Goal: Task Accomplishment & Management: Use online tool/utility

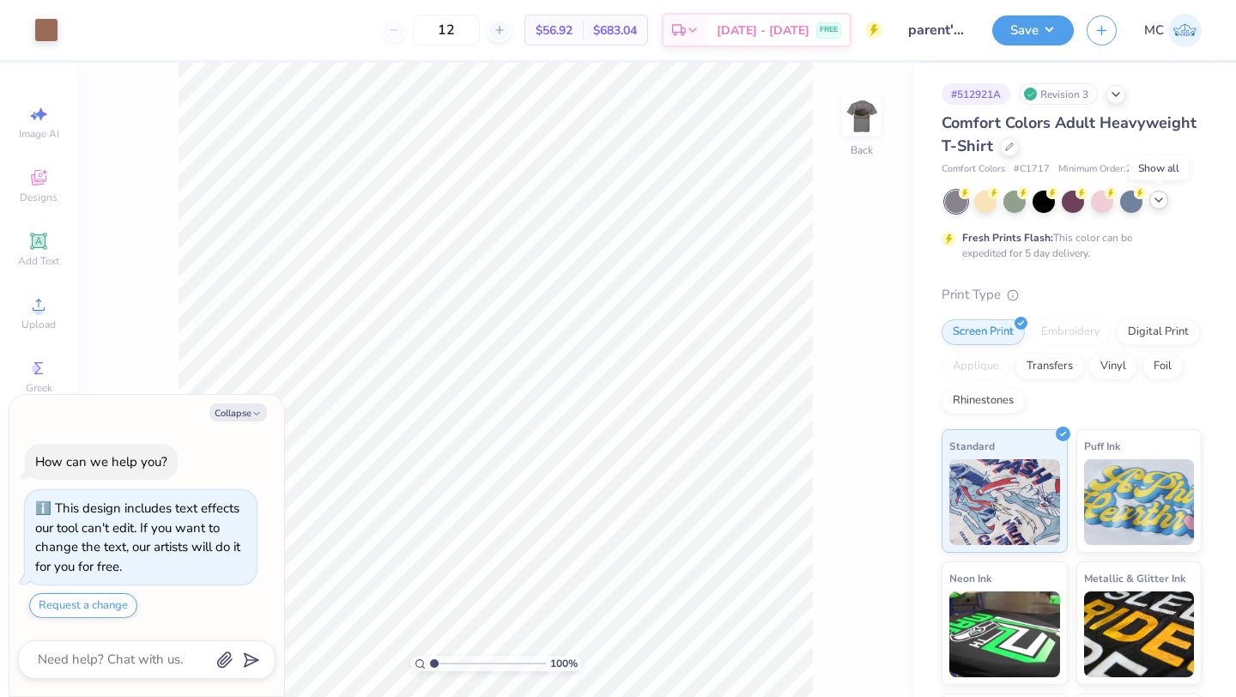
click at [1160, 203] on icon at bounding box center [1159, 200] width 14 height 14
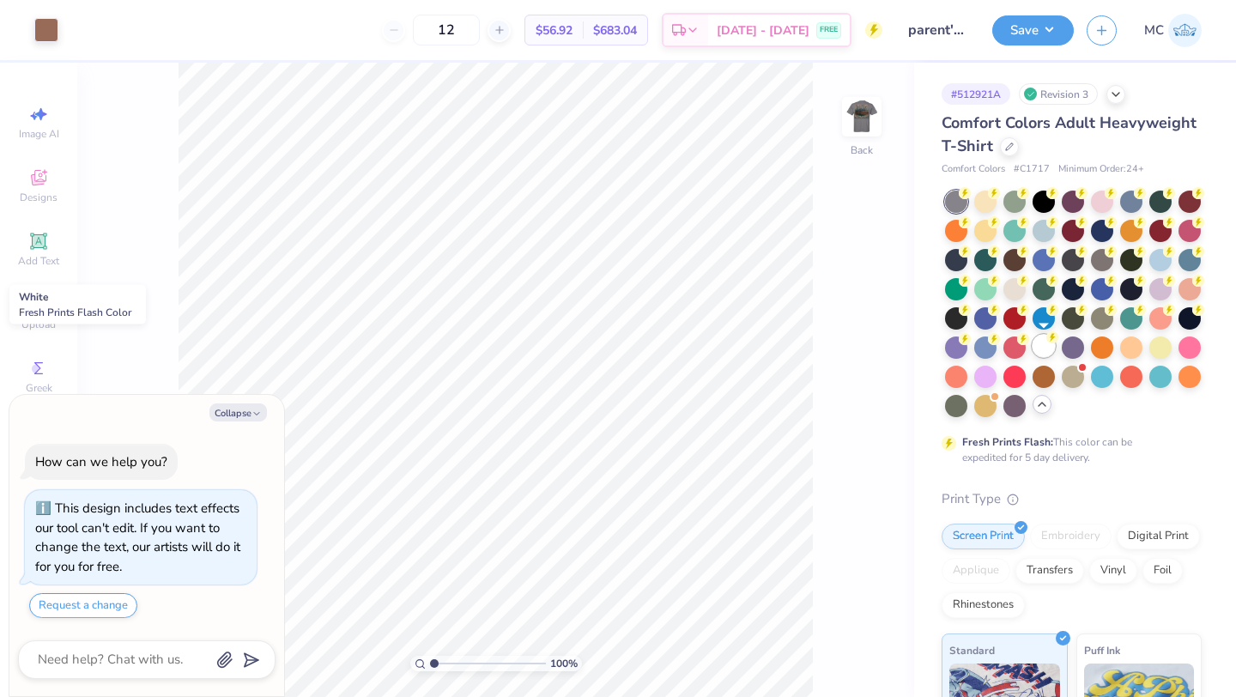
click at [1042, 348] on div at bounding box center [1044, 346] width 22 height 22
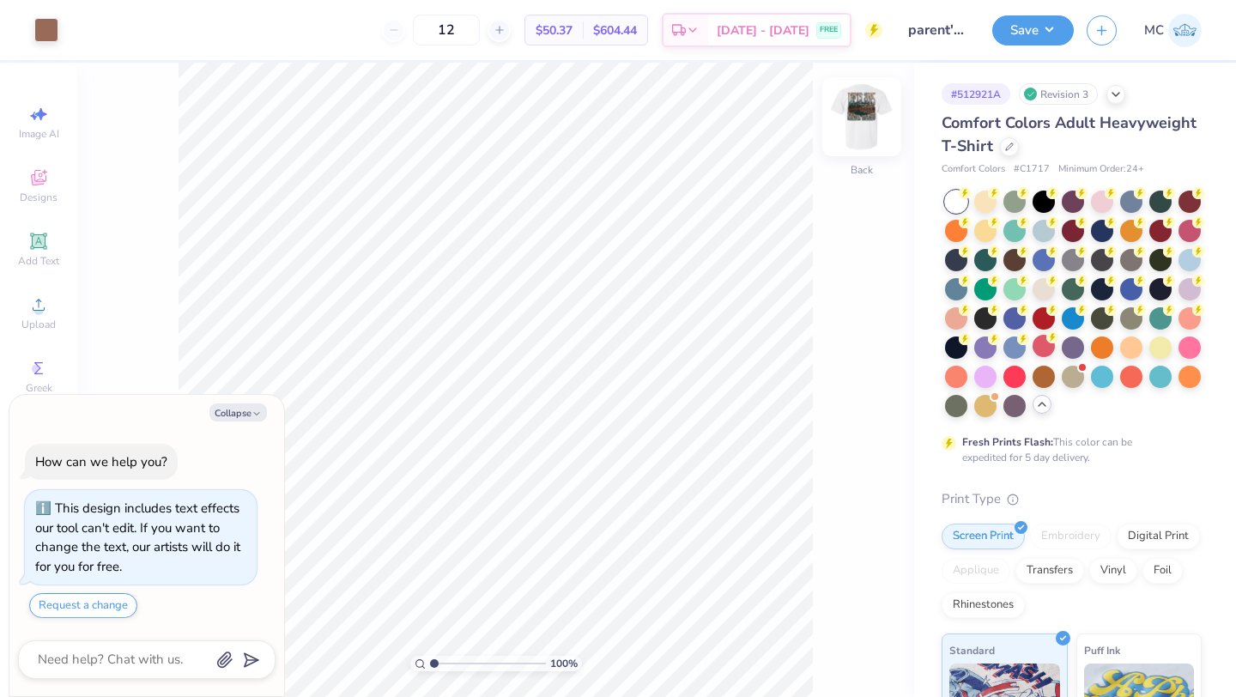
click at [877, 110] on img at bounding box center [861, 116] width 69 height 69
click at [879, 124] on img at bounding box center [861, 116] width 69 height 69
click at [1021, 24] on button "Save" at bounding box center [1033, 28] width 82 height 30
type textarea "x"
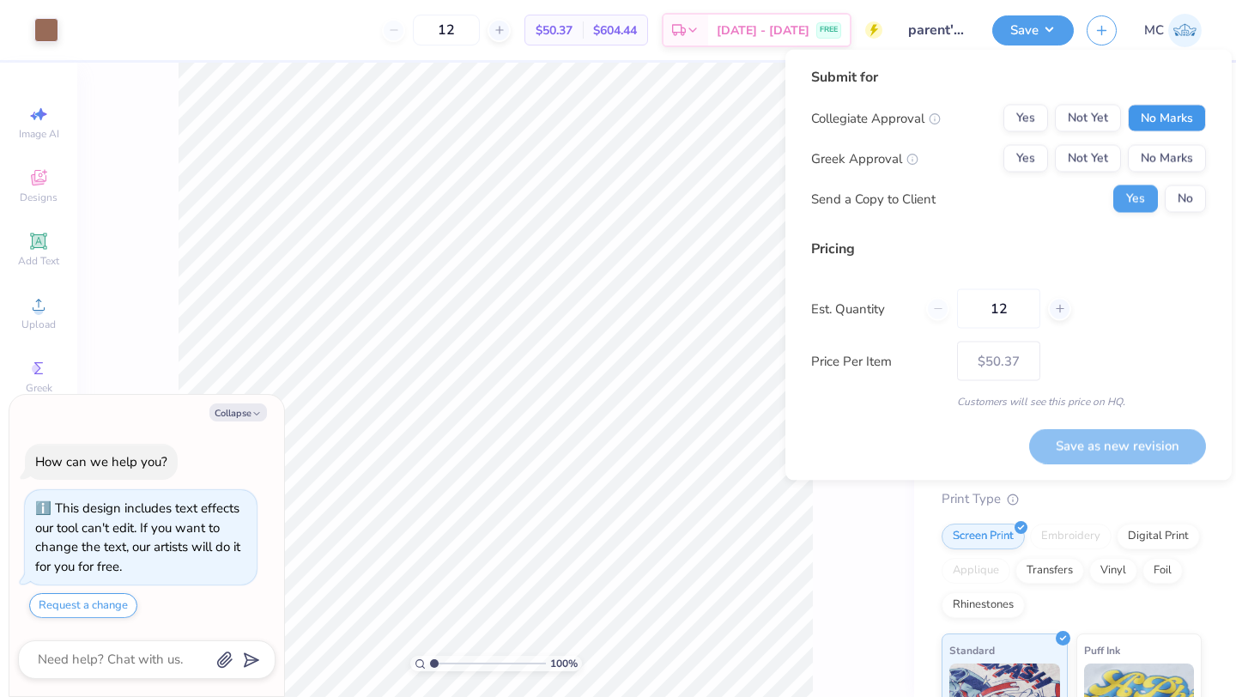
click at [1168, 119] on button "No Marks" at bounding box center [1167, 118] width 78 height 27
click at [1171, 154] on button "No Marks" at bounding box center [1167, 158] width 78 height 27
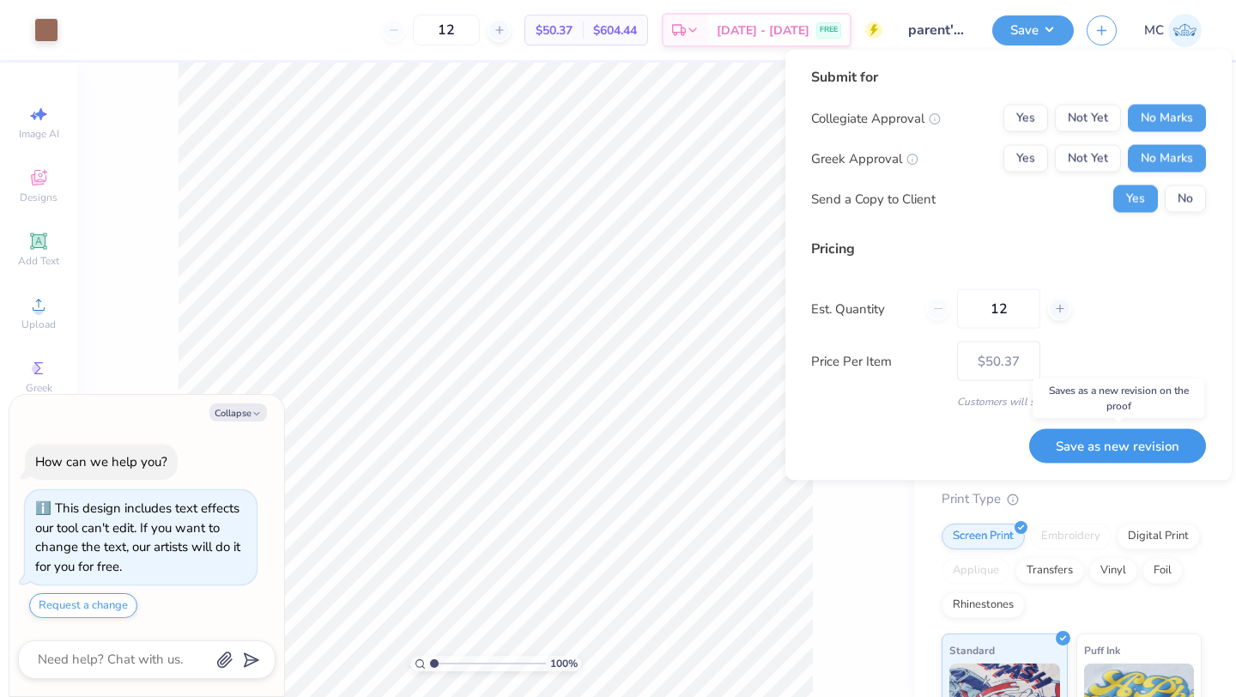
click at [1105, 445] on button "Save as new revision" at bounding box center [1117, 445] width 177 height 35
type input "$50.37"
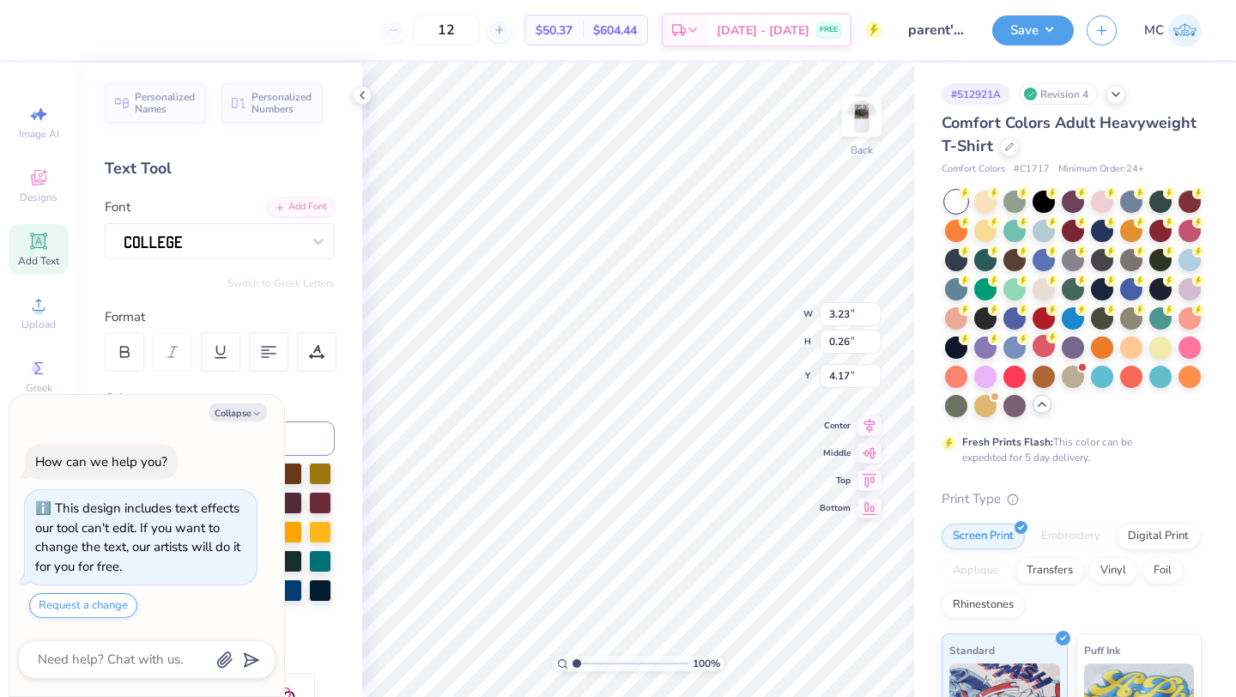
scroll to position [0, 3]
type textarea "x"
type textarea "PARENT WEEKEND"
type textarea "x"
type textarea "PAREN WEEKEND"
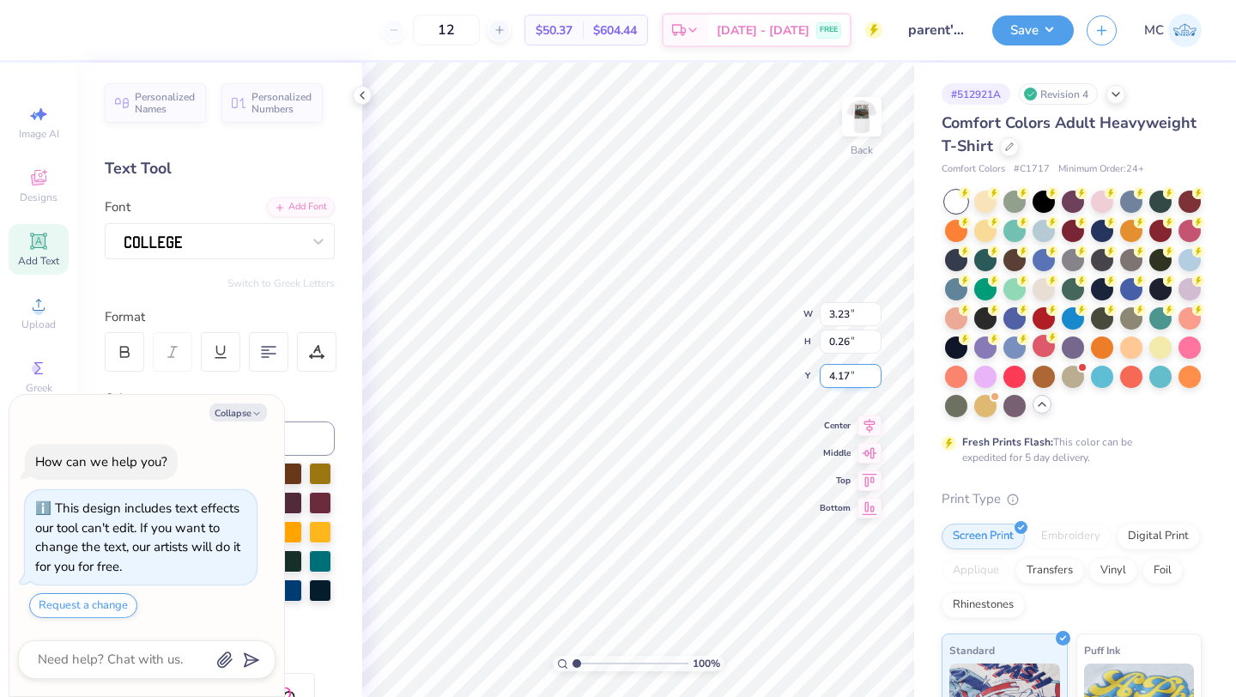
type textarea "x"
type textarea "PARENWEEKEND"
type textarea "x"
type textarea "PARENTWEEKEND"
type textarea "x"
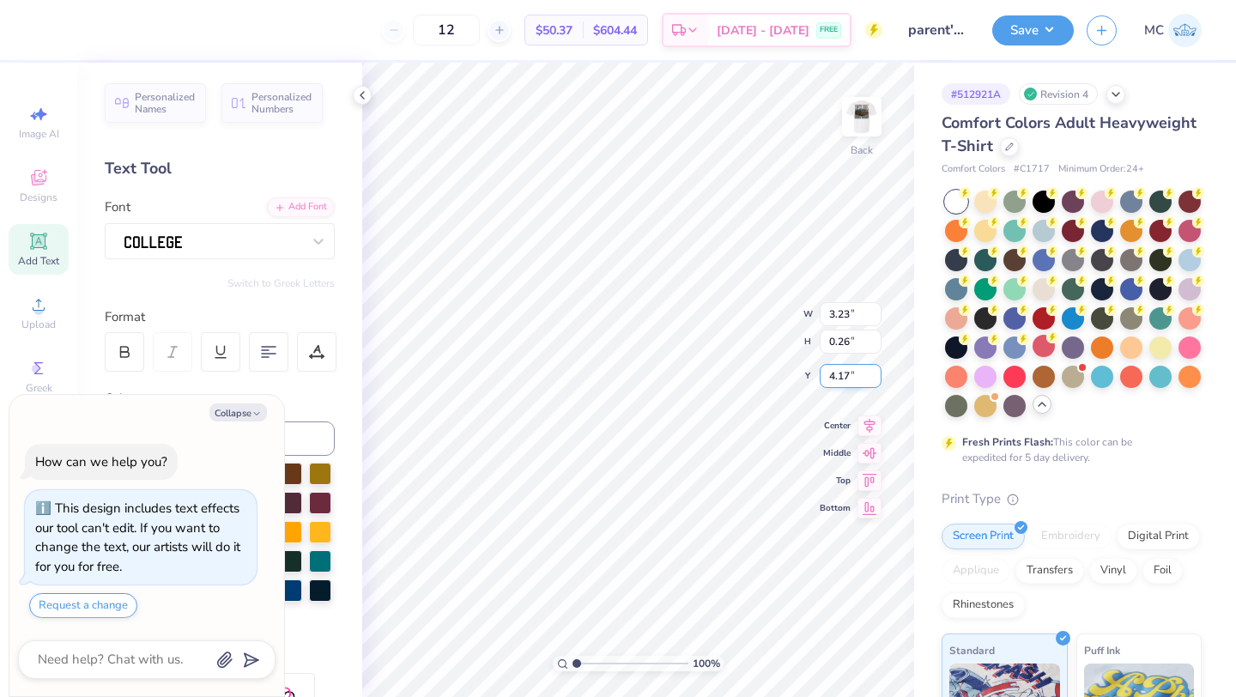
type textarea "PARENTSWEEKEND"
type textarea "x"
type textarea "PARENTS WEEKEND"
click at [863, 120] on img at bounding box center [861, 116] width 69 height 69
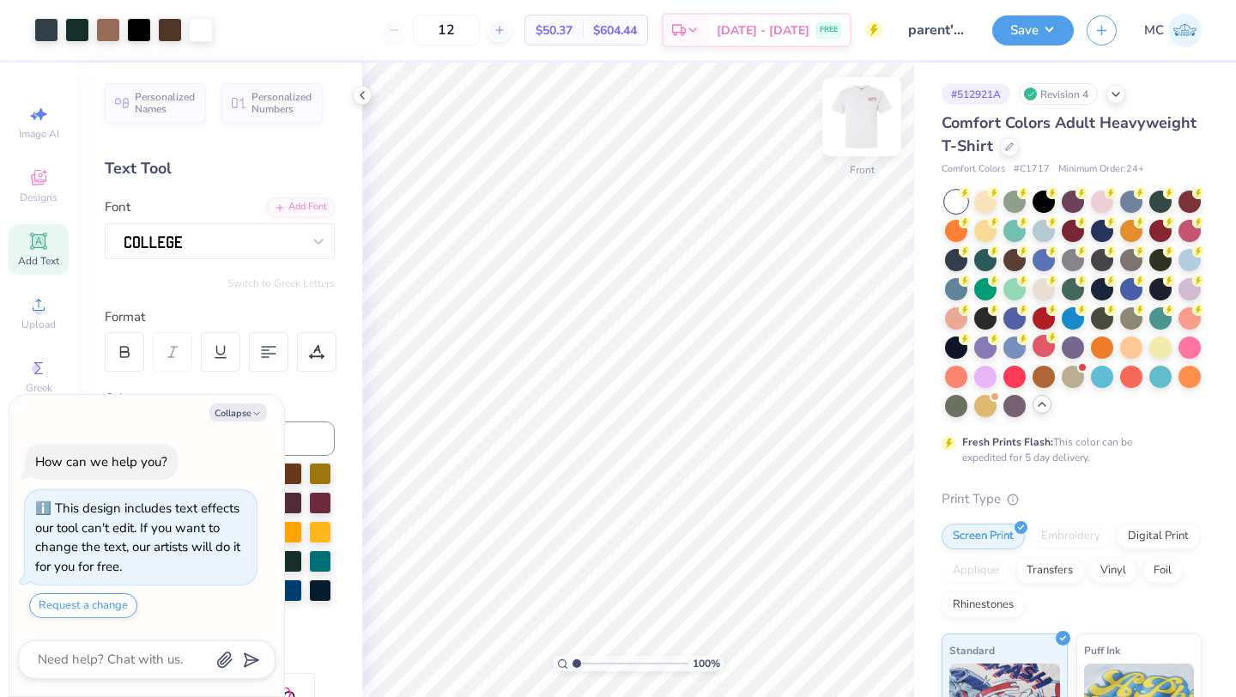
click at [869, 116] on img at bounding box center [861, 116] width 69 height 69
click at [862, 127] on img at bounding box center [861, 116] width 69 height 69
click at [859, 123] on img at bounding box center [862, 117] width 34 height 34
click at [861, 124] on img at bounding box center [861, 116] width 69 height 69
click at [857, 127] on img at bounding box center [861, 116] width 69 height 69
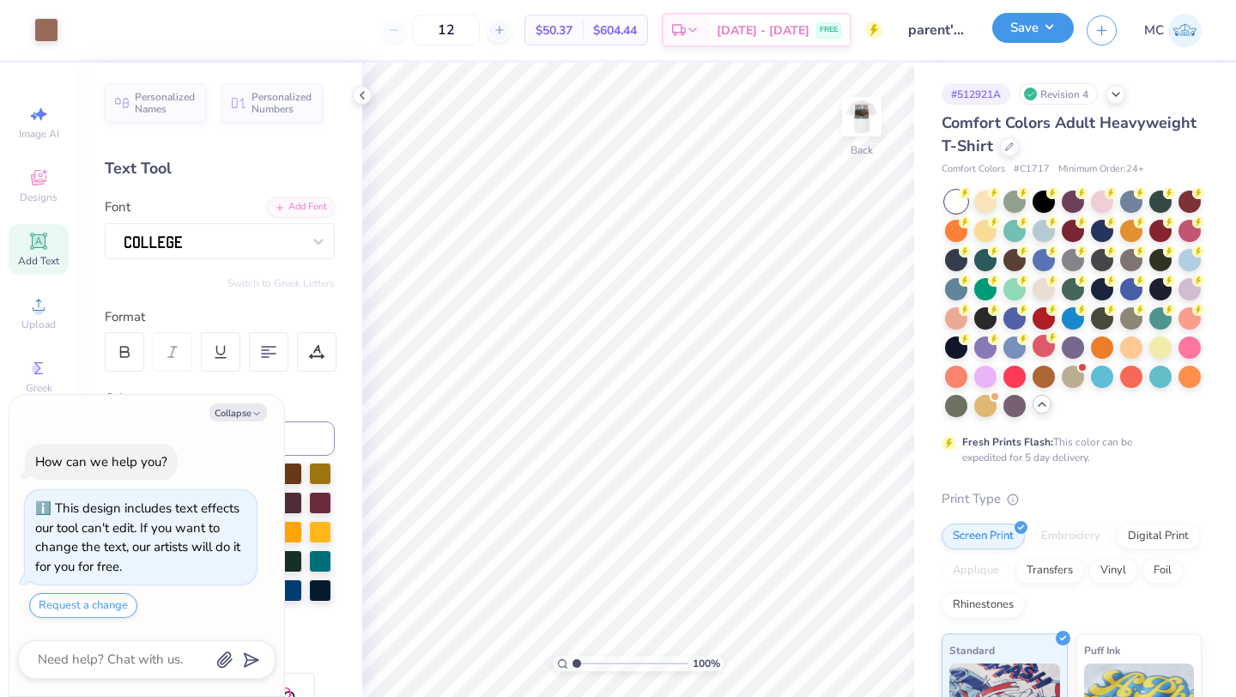
click at [1015, 31] on button "Save" at bounding box center [1033, 28] width 82 height 30
type textarea "x"
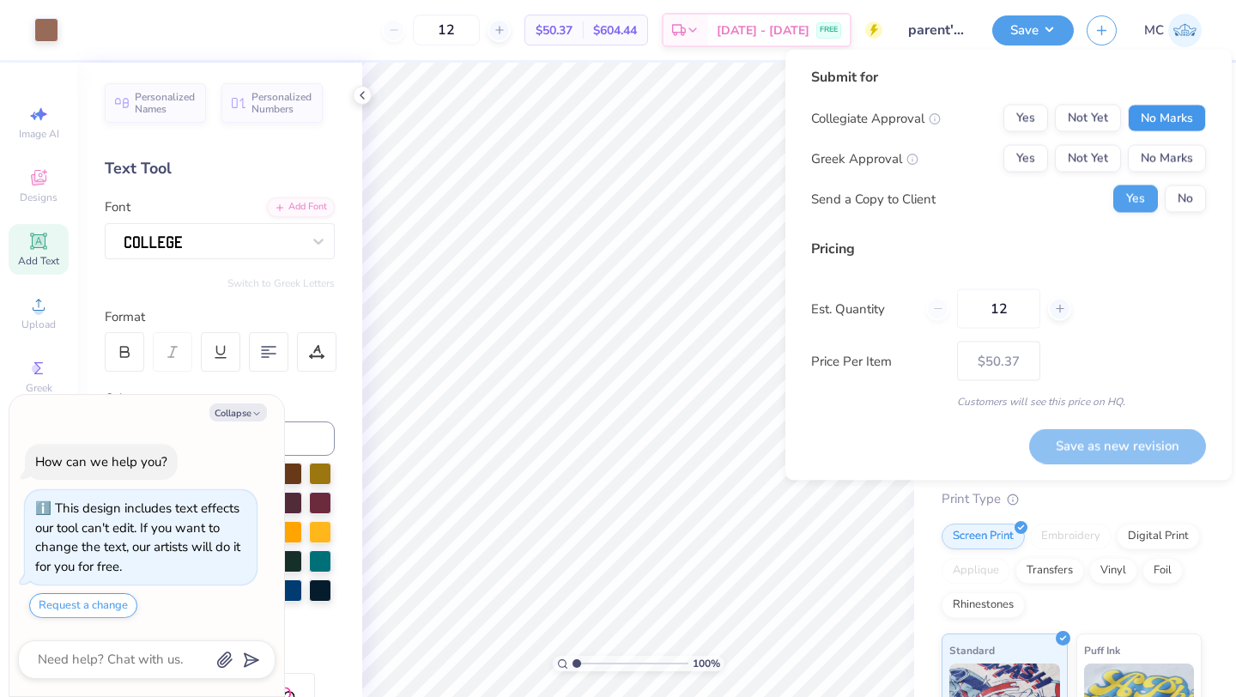
click at [1167, 125] on button "No Marks" at bounding box center [1167, 118] width 78 height 27
click at [1167, 151] on button "No Marks" at bounding box center [1167, 158] width 78 height 27
click at [1105, 449] on button "Save as new revision" at bounding box center [1117, 445] width 177 height 35
type input "$50.37"
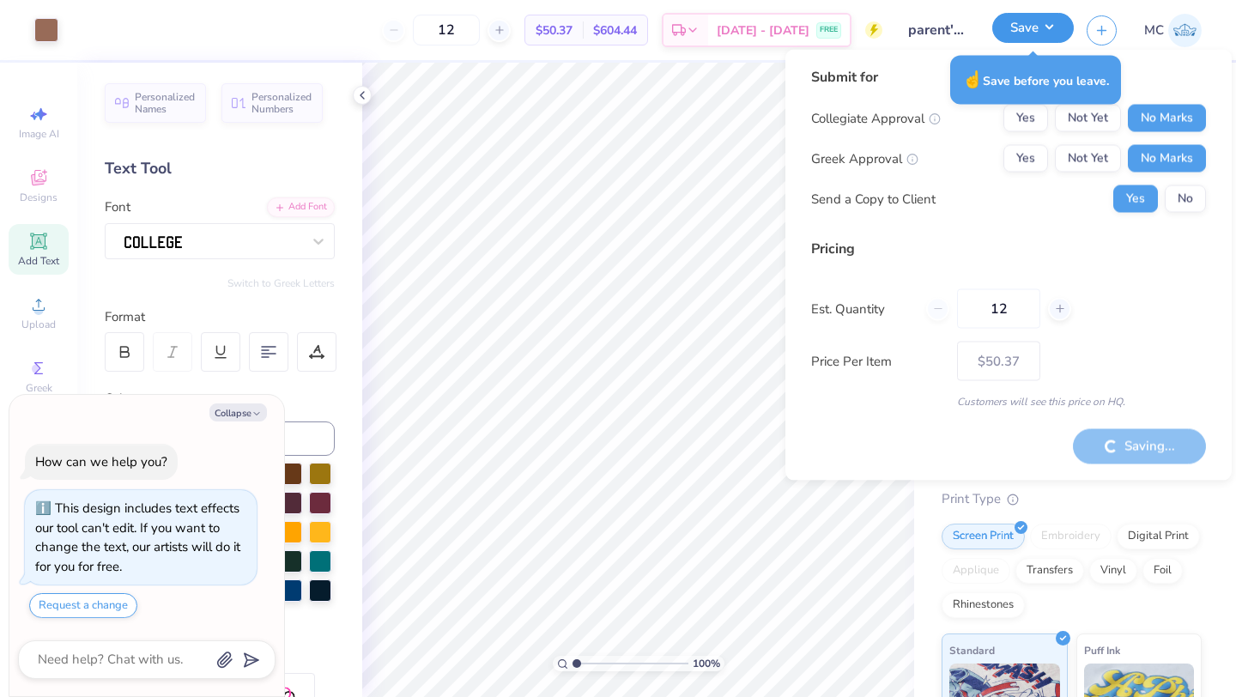
click at [1033, 34] on button "Save" at bounding box center [1033, 28] width 82 height 30
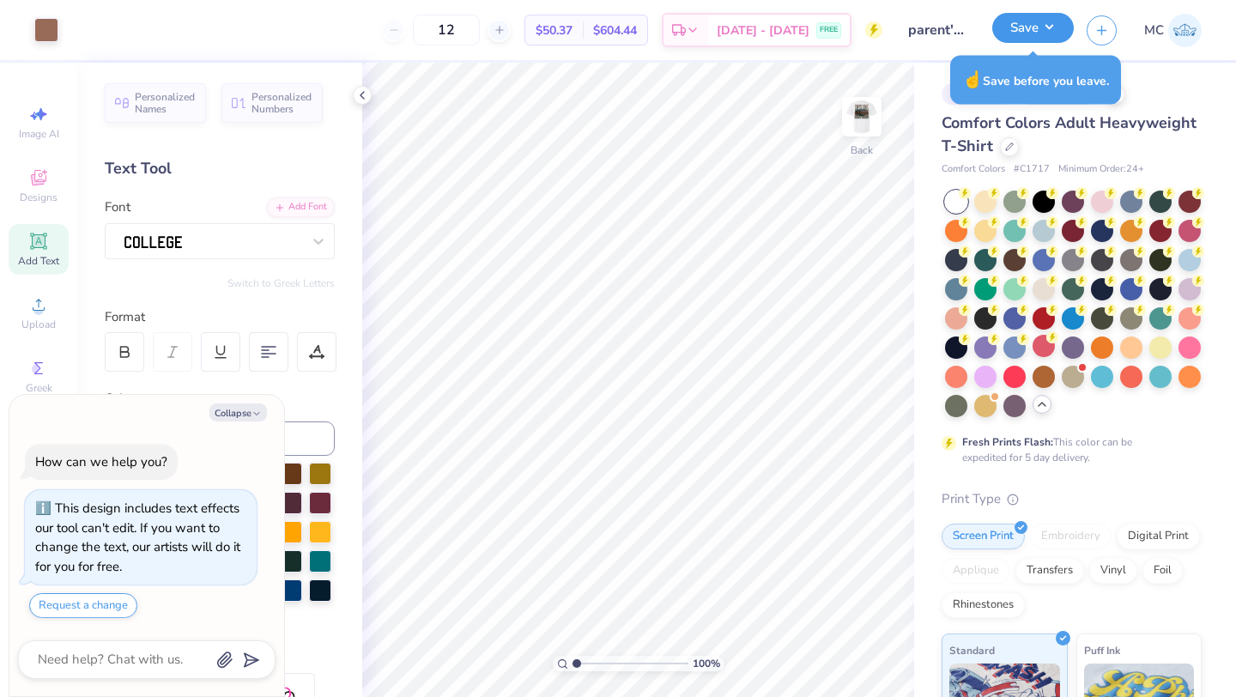
click at [1027, 33] on button "Save" at bounding box center [1033, 28] width 82 height 30
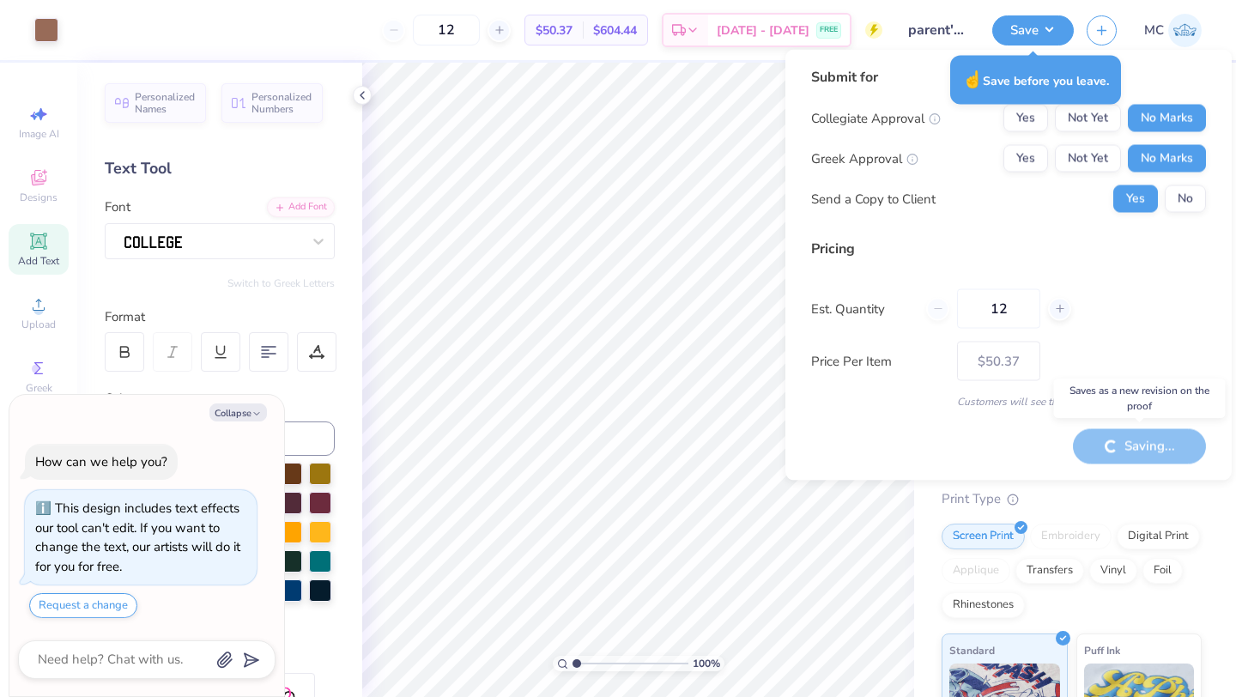
click at [1127, 445] on div "Saving..." at bounding box center [1139, 445] width 133 height 35
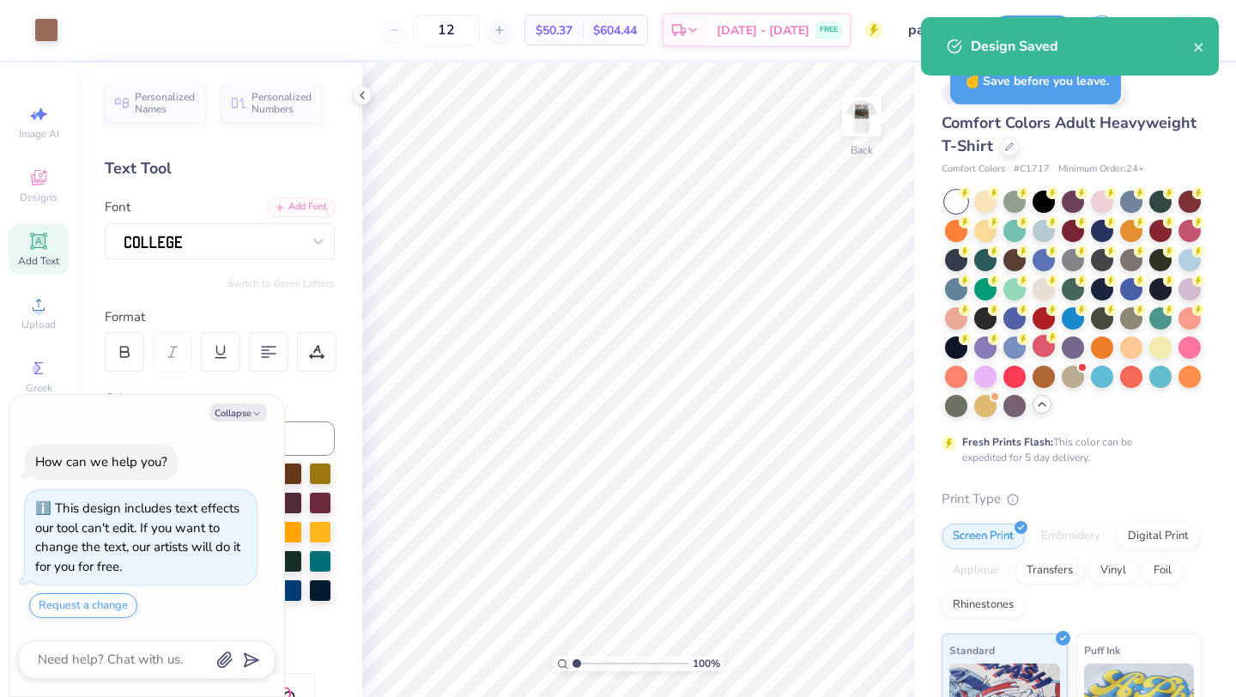
type textarea "x"
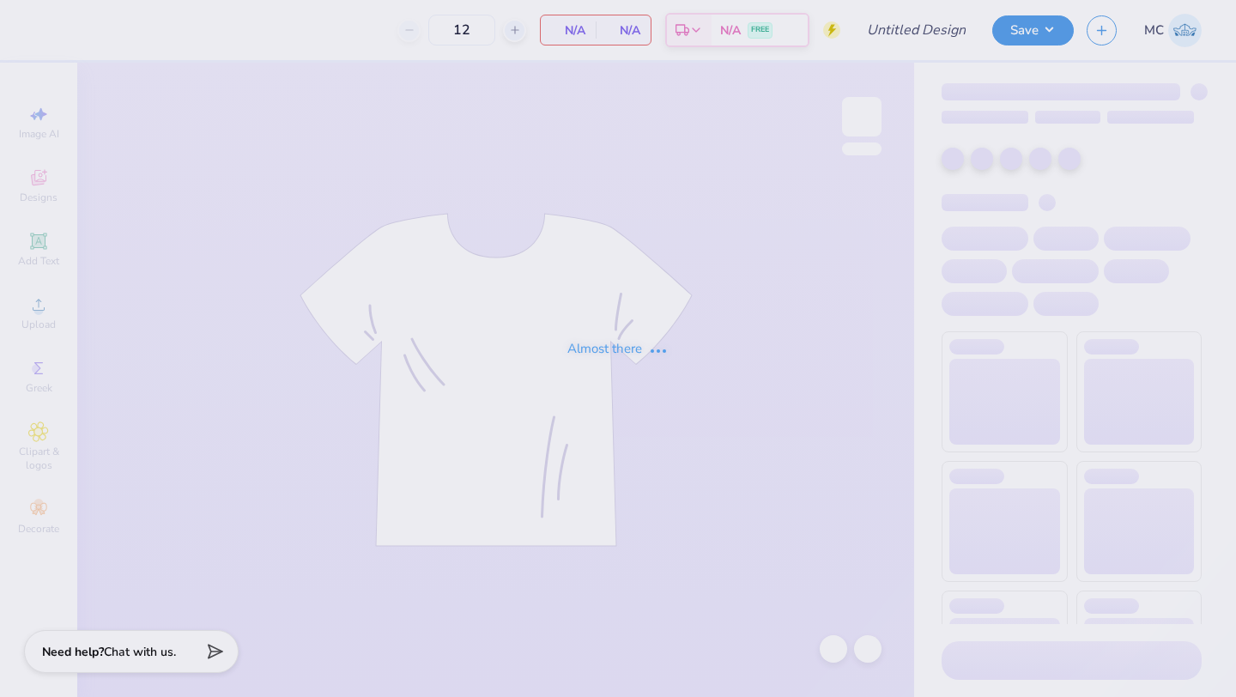
type input "parent's weekend 3"
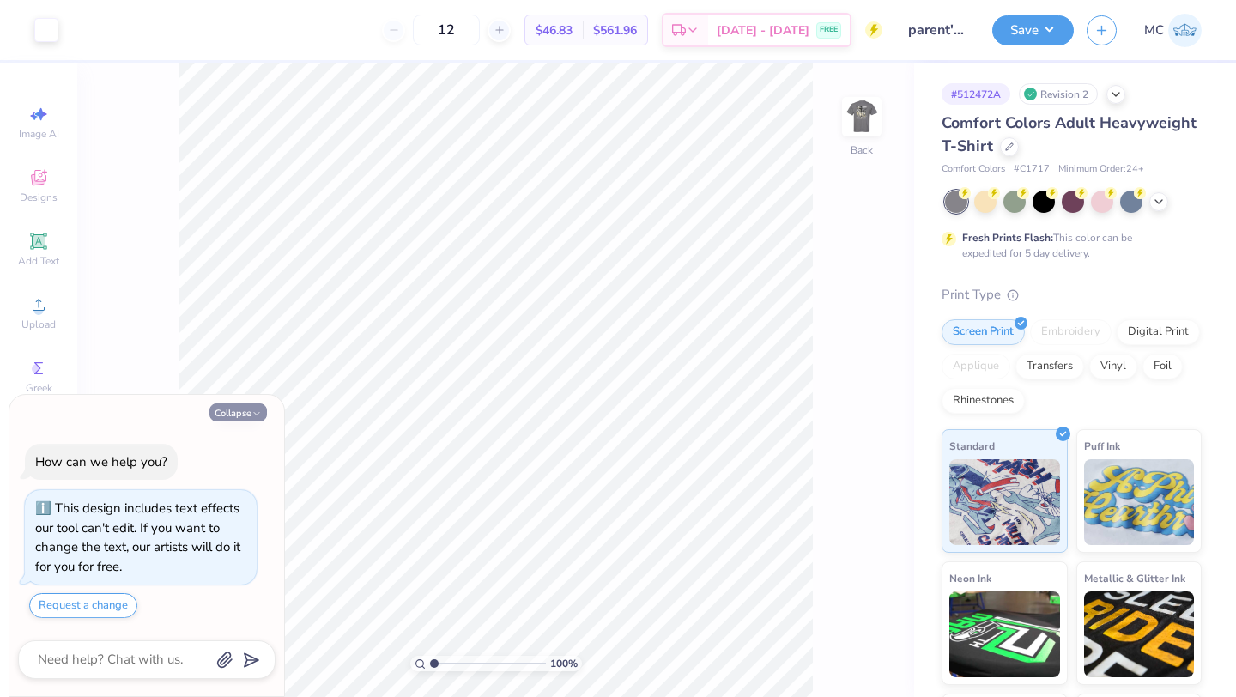
click at [215, 415] on button "Collapse" at bounding box center [238, 412] width 58 height 18
type textarea "x"
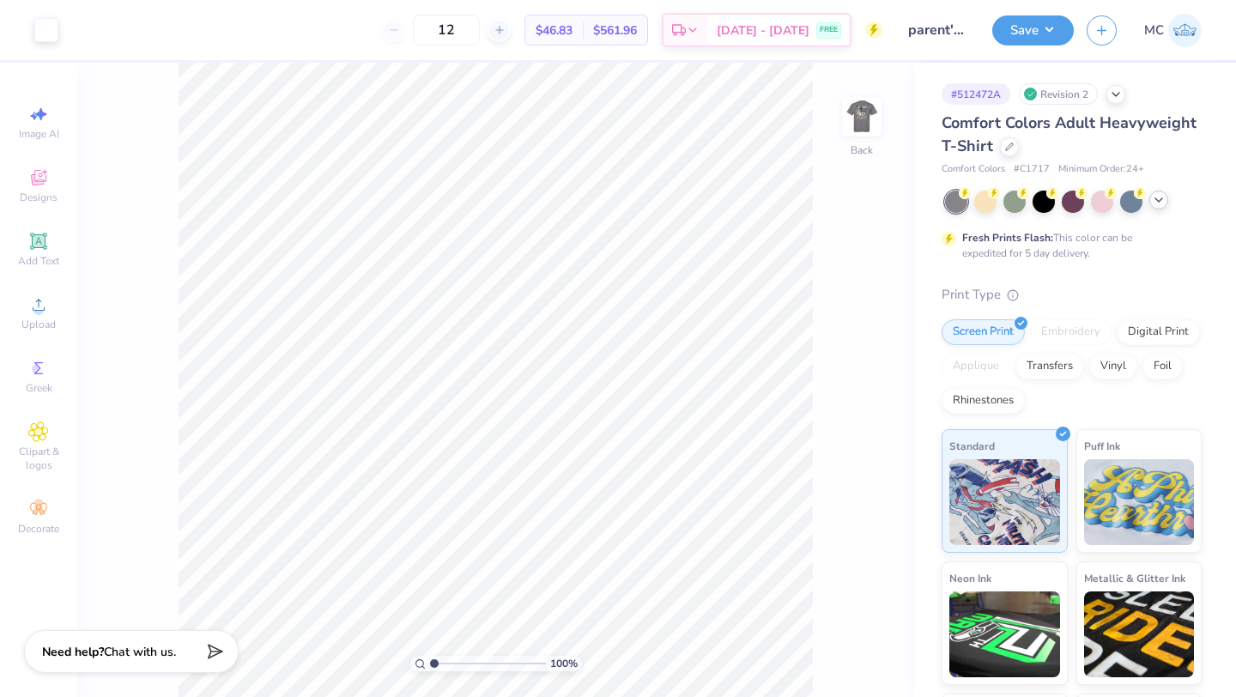
click at [1154, 203] on icon at bounding box center [1159, 200] width 14 height 14
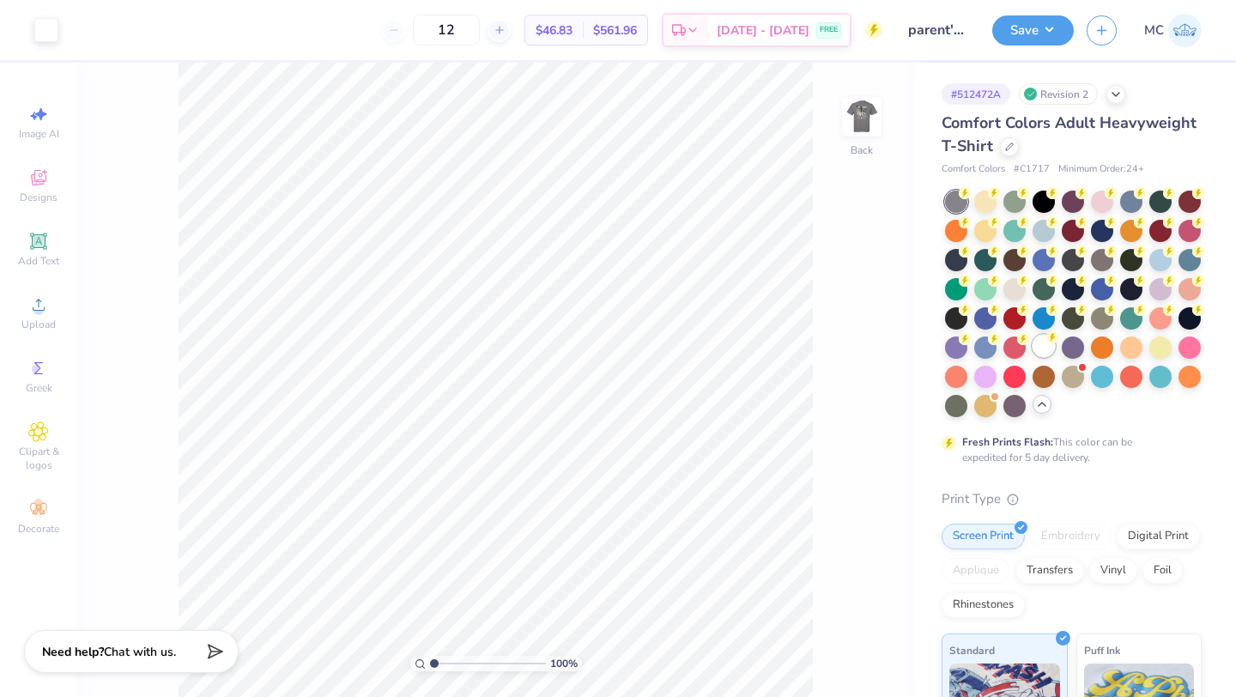
click at [1045, 344] on div at bounding box center [1044, 346] width 22 height 22
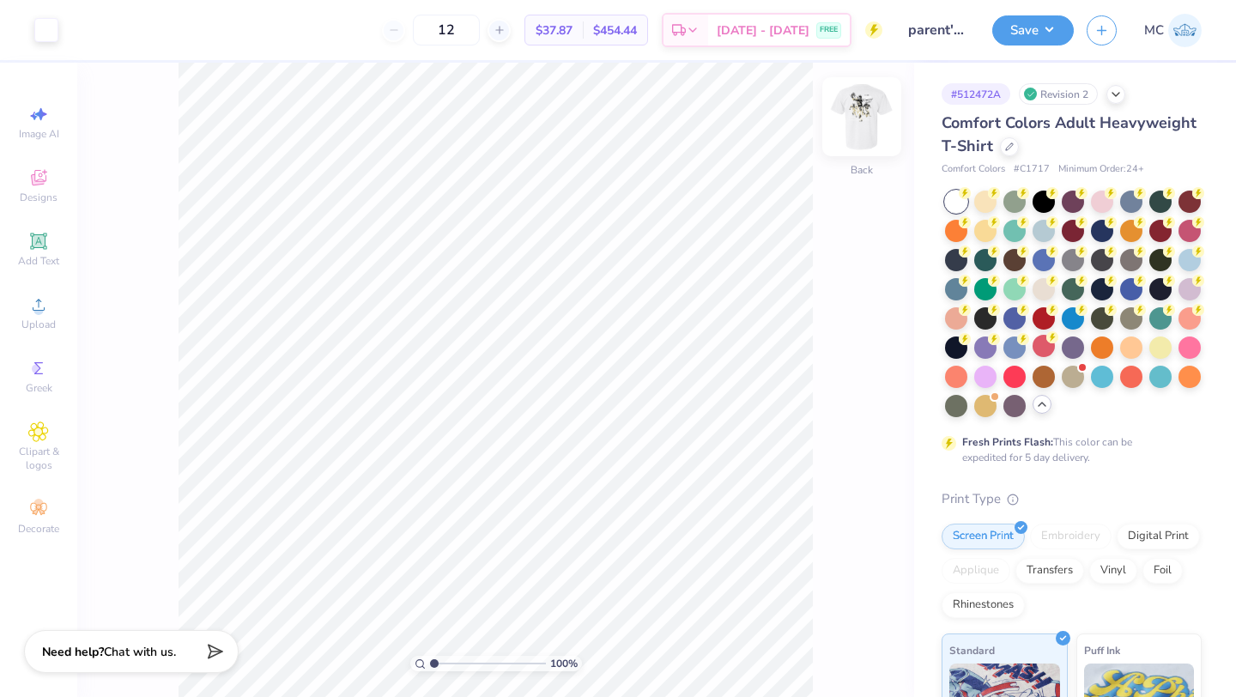
click at [857, 110] on img at bounding box center [861, 116] width 69 height 69
click at [34, 33] on div at bounding box center [46, 28] width 24 height 24
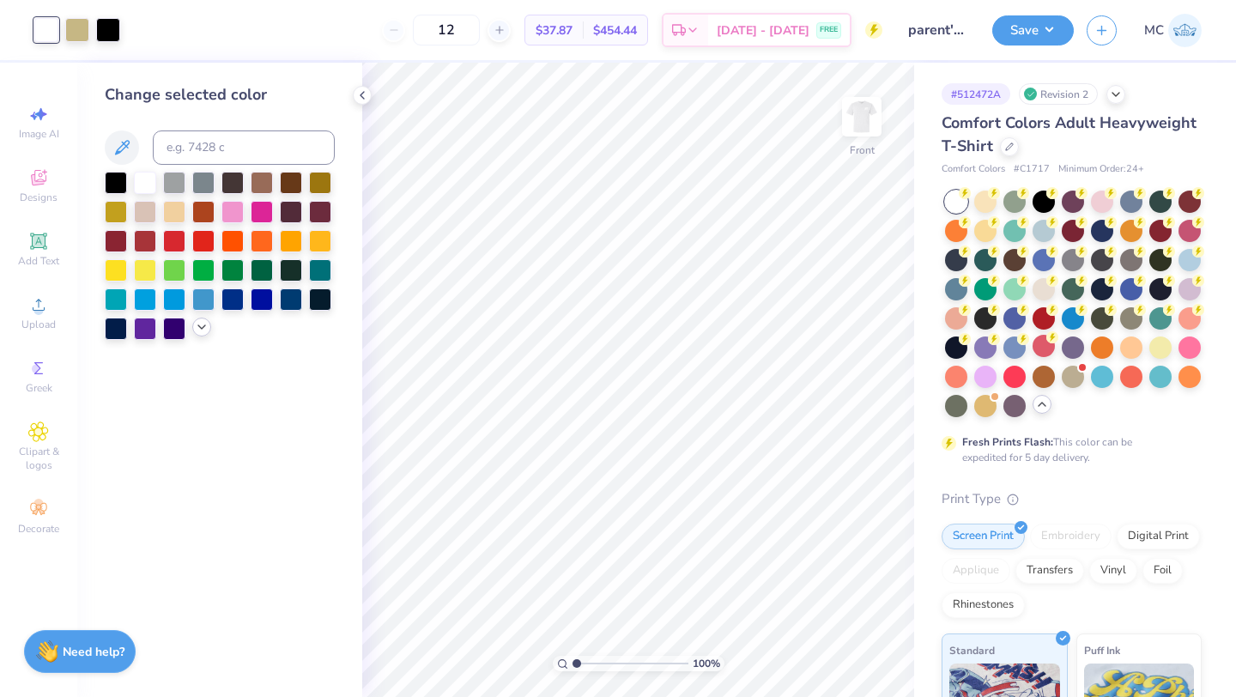
click at [197, 323] on icon at bounding box center [202, 327] width 14 height 14
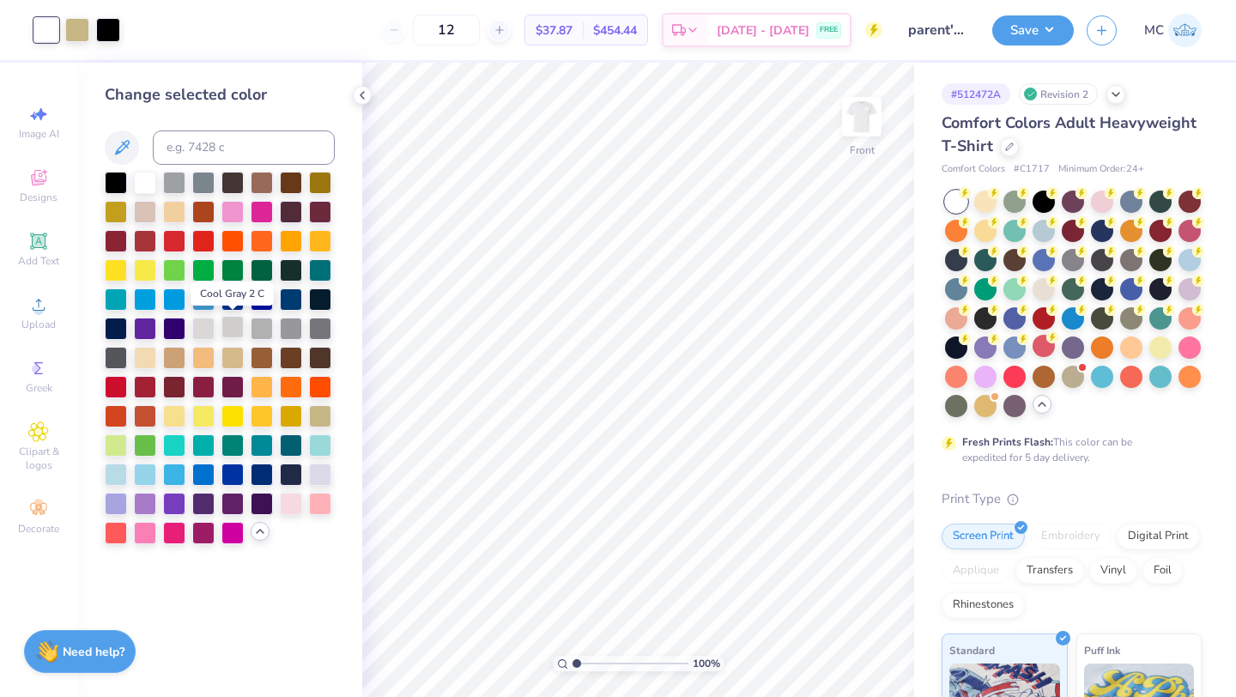
click at [231, 324] on div at bounding box center [232, 327] width 22 height 22
click at [257, 324] on div at bounding box center [262, 327] width 22 height 22
click at [209, 327] on div at bounding box center [203, 327] width 22 height 22
click at [257, 329] on div at bounding box center [262, 327] width 22 height 22
click at [286, 330] on div at bounding box center [291, 327] width 22 height 22
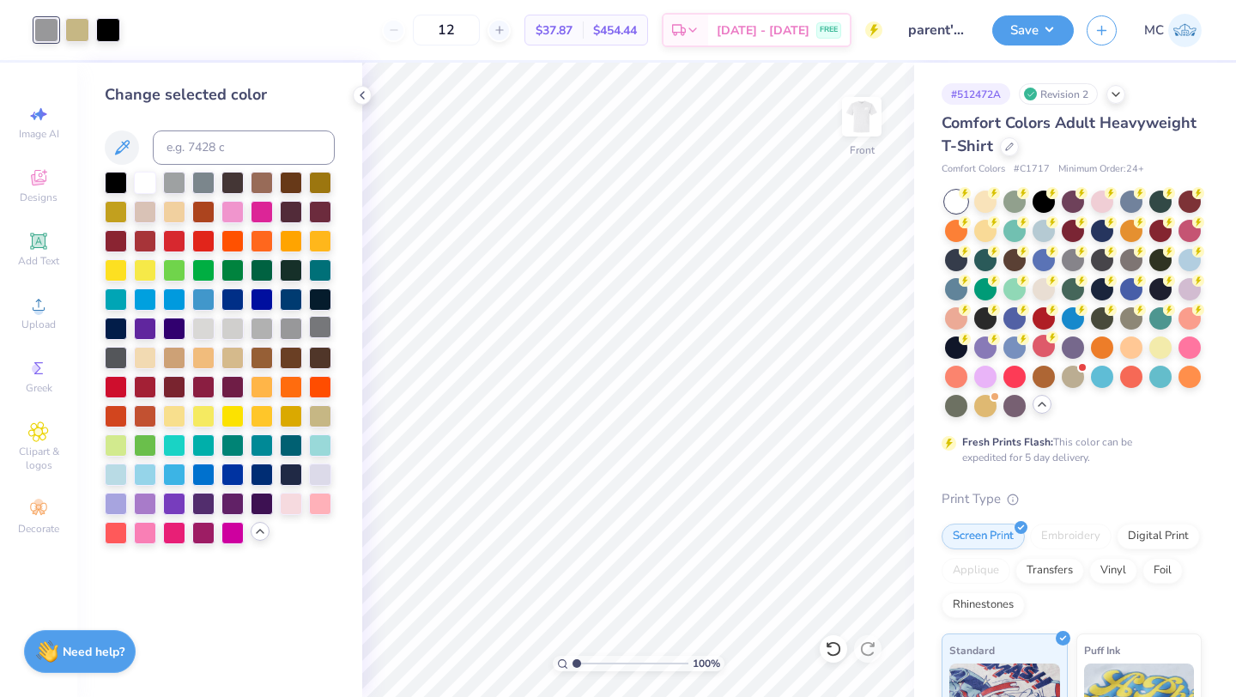
click at [315, 325] on div at bounding box center [320, 327] width 22 height 22
click at [862, 117] on img at bounding box center [861, 116] width 69 height 69
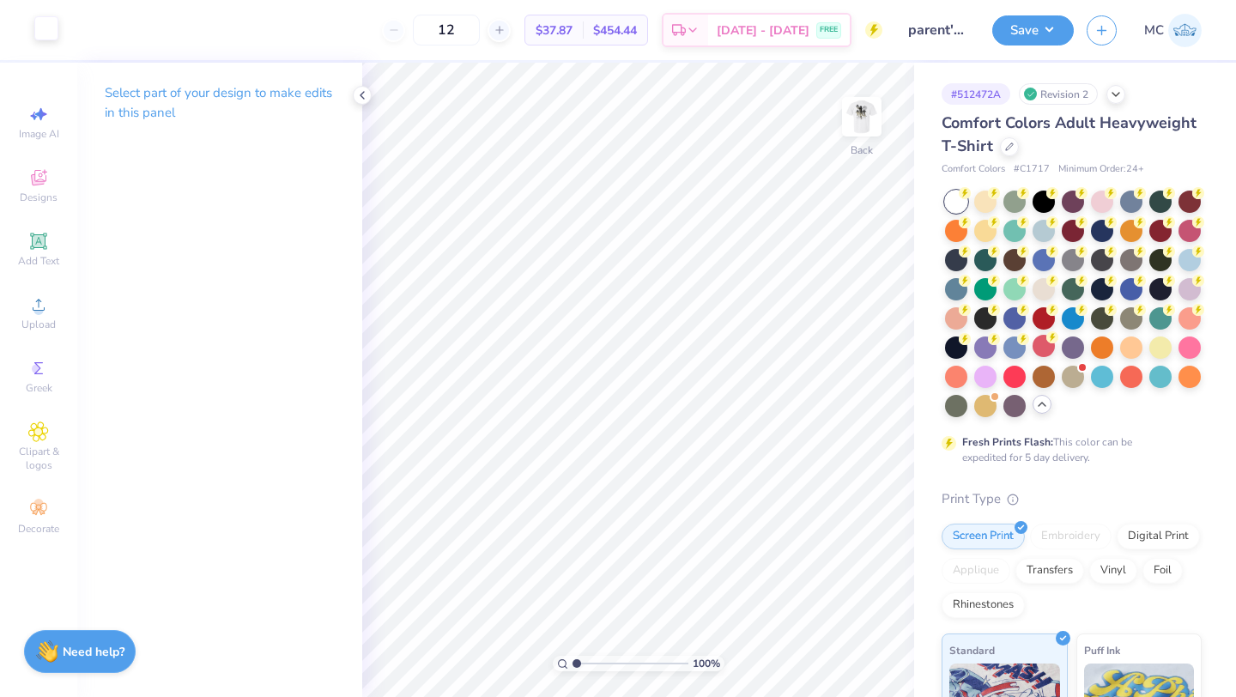
click at [45, 39] on div at bounding box center [46, 28] width 24 height 24
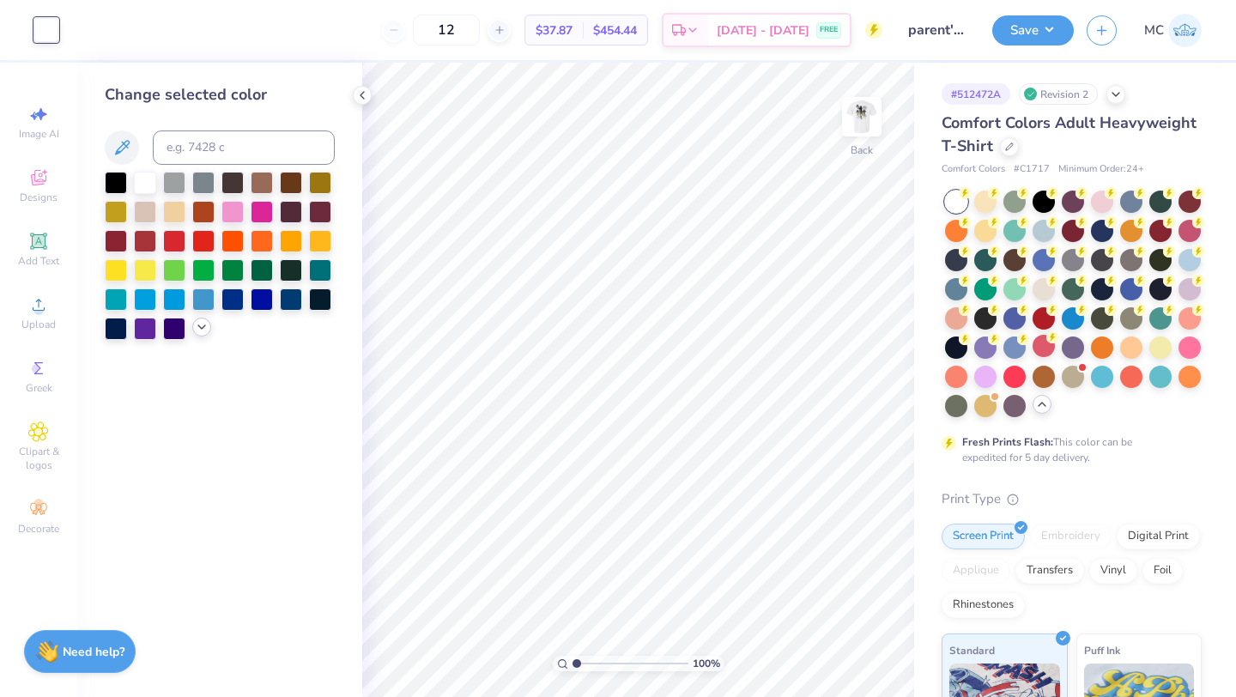
click at [203, 331] on icon at bounding box center [202, 327] width 14 height 14
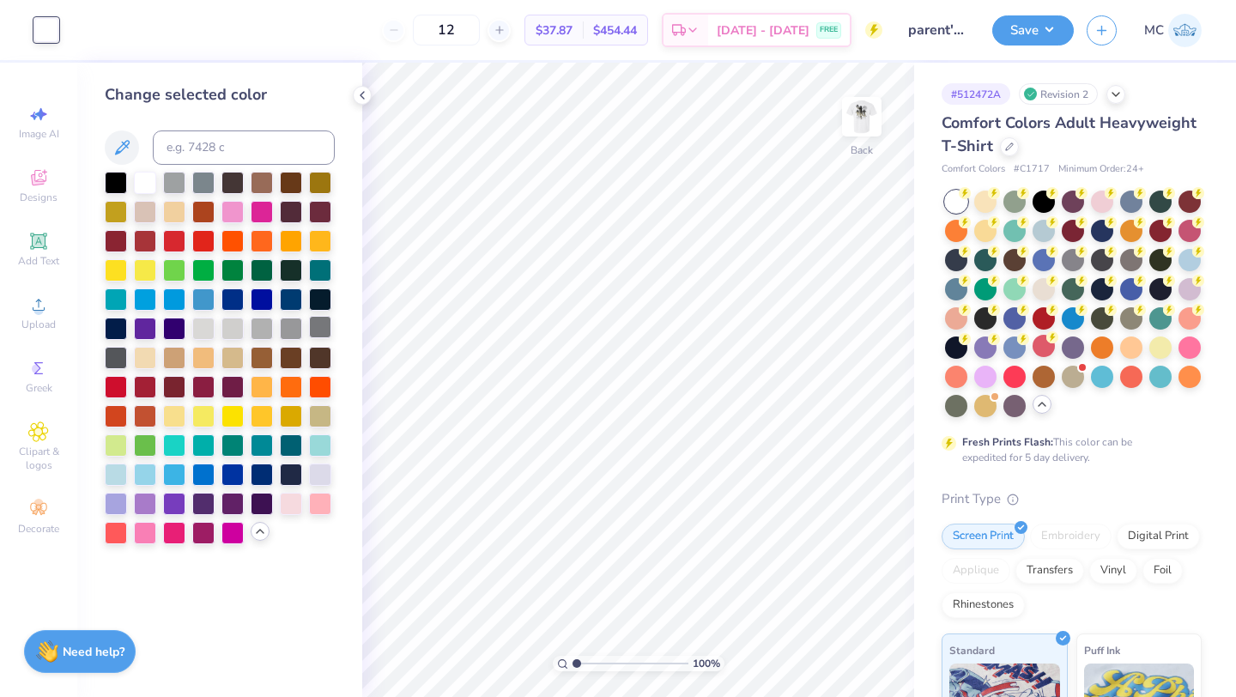
click at [320, 328] on div at bounding box center [320, 327] width 22 height 22
click at [857, 115] on img at bounding box center [861, 116] width 69 height 69
click at [856, 124] on img at bounding box center [861, 116] width 69 height 69
click at [856, 124] on img at bounding box center [862, 117] width 34 height 34
click at [855, 127] on img at bounding box center [861, 116] width 69 height 69
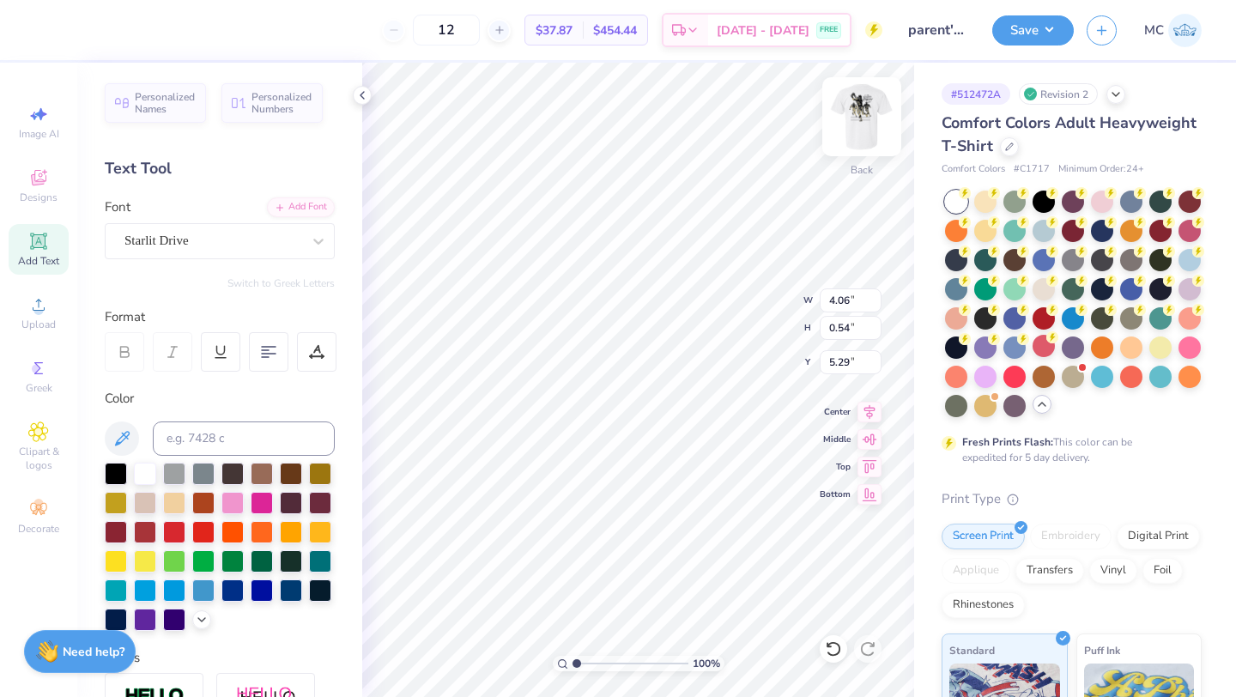
scroll to position [0, 3]
type textarea "Parents Weekend"
click at [847, 131] on img at bounding box center [861, 116] width 69 height 69
type textarea "PARENTS"
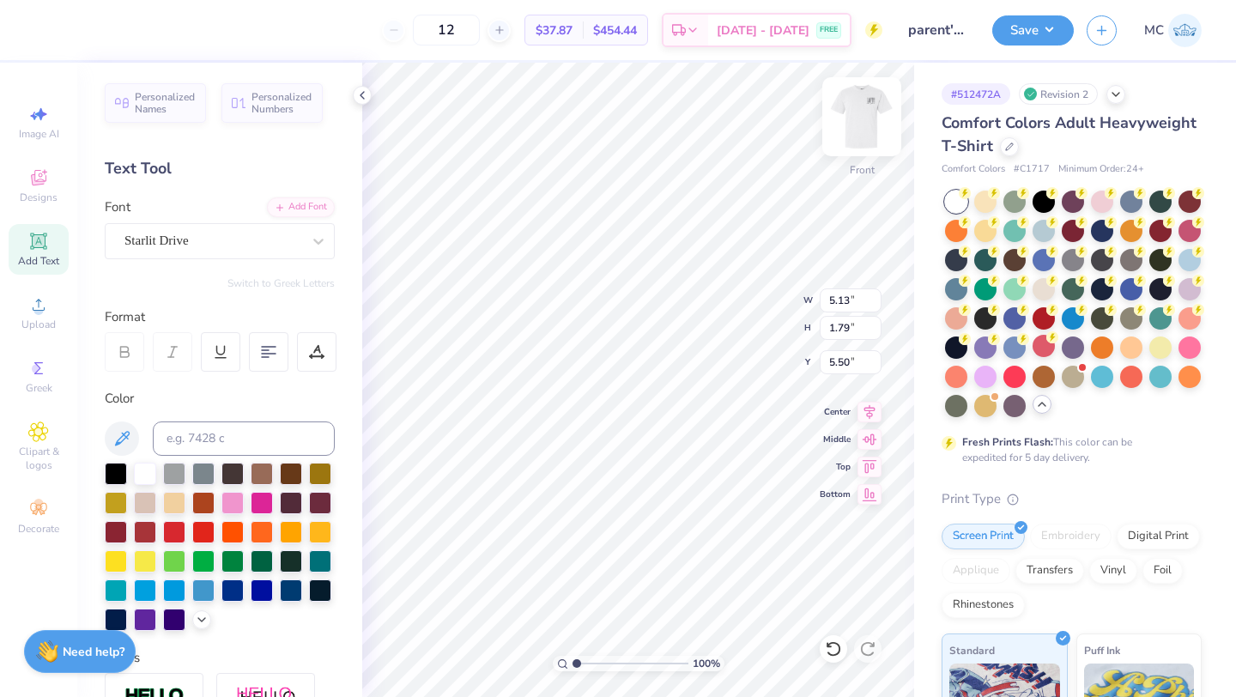
type input "3.57"
type input "1.68"
type input "4.72"
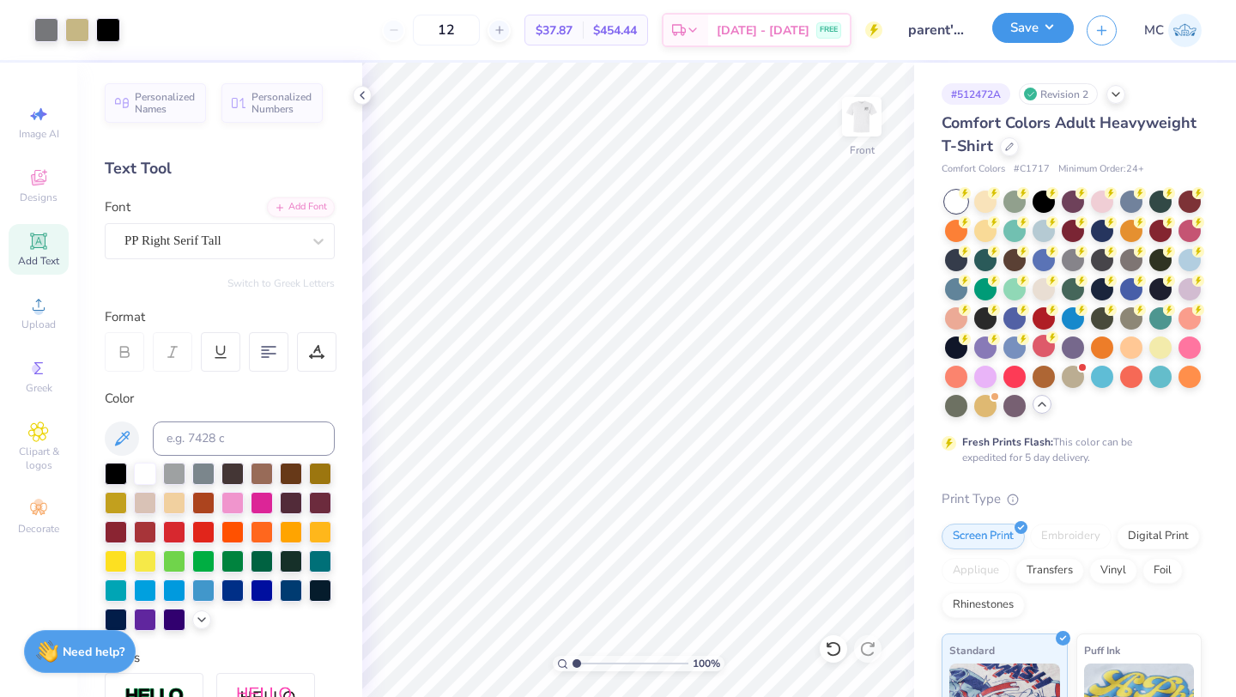
click at [1019, 32] on button "Save" at bounding box center [1033, 28] width 82 height 30
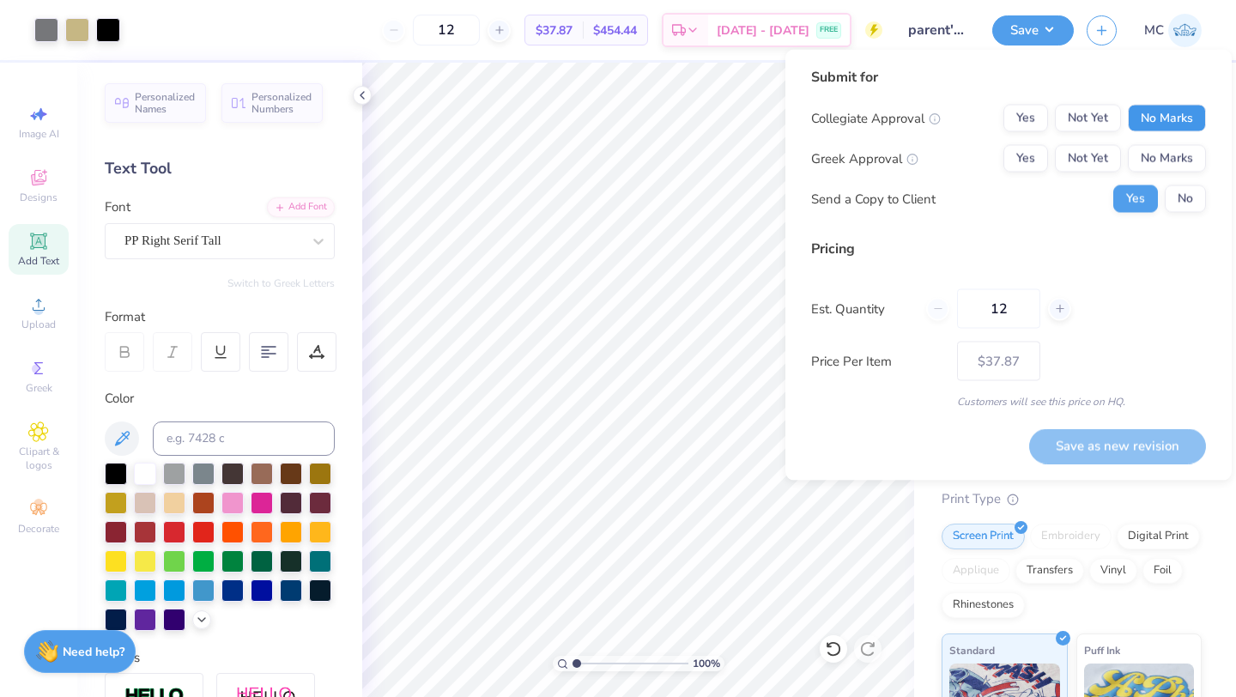
click at [1166, 118] on button "No Marks" at bounding box center [1167, 118] width 78 height 27
click at [1179, 159] on button "No Marks" at bounding box center [1167, 158] width 78 height 27
click at [1114, 445] on button "Save as new revision" at bounding box center [1117, 445] width 177 height 35
type input "$37.87"
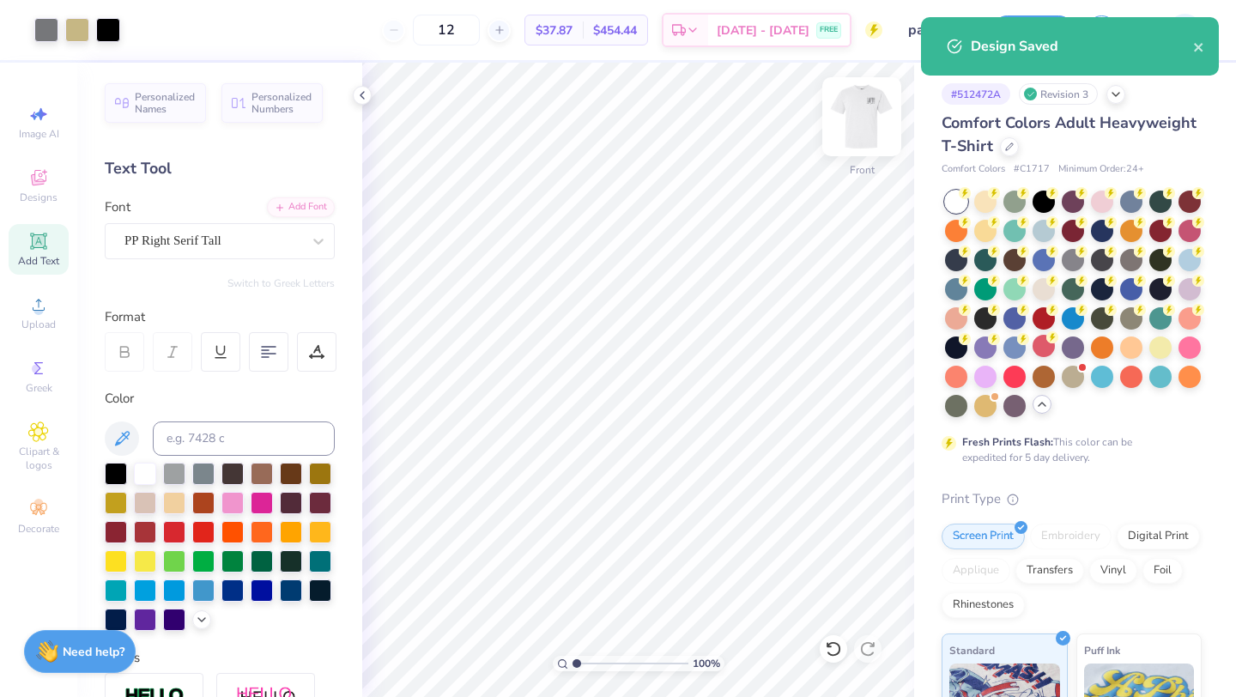
click at [855, 128] on img at bounding box center [861, 116] width 69 height 69
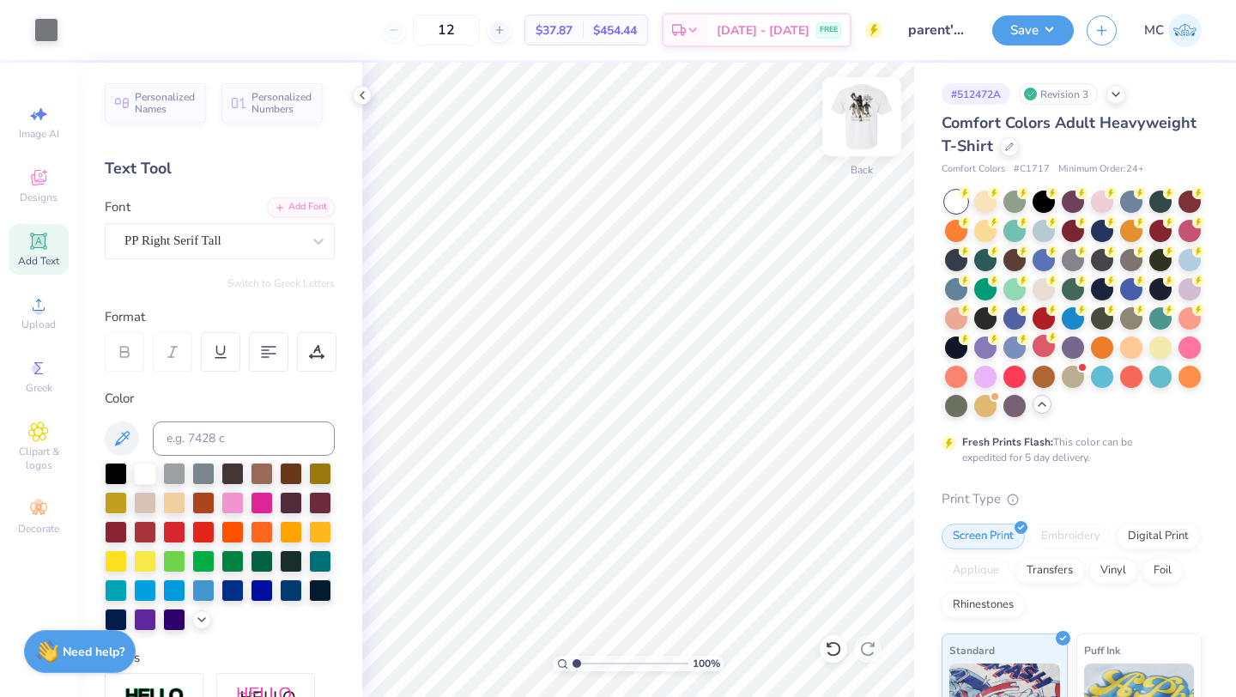
click at [881, 124] on img at bounding box center [861, 116] width 69 height 69
